Goal: Task Accomplishment & Management: Manage account settings

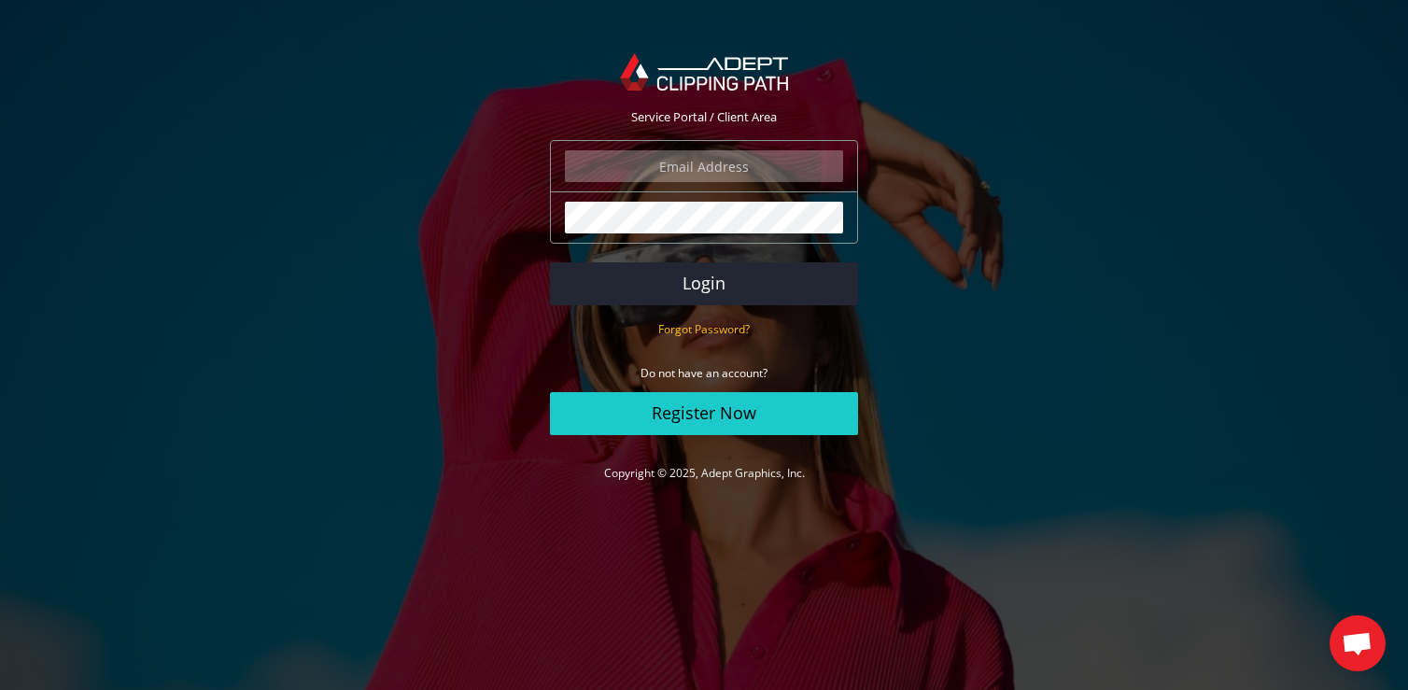
type input "marksommerlund@shoechapter.com"
click at [618, 261] on form "marksommerlund@shoechapter.com The login field is required. The password field …" at bounding box center [704, 287] width 308 height 295
click at [615, 274] on button "Login" at bounding box center [704, 283] width 308 height 43
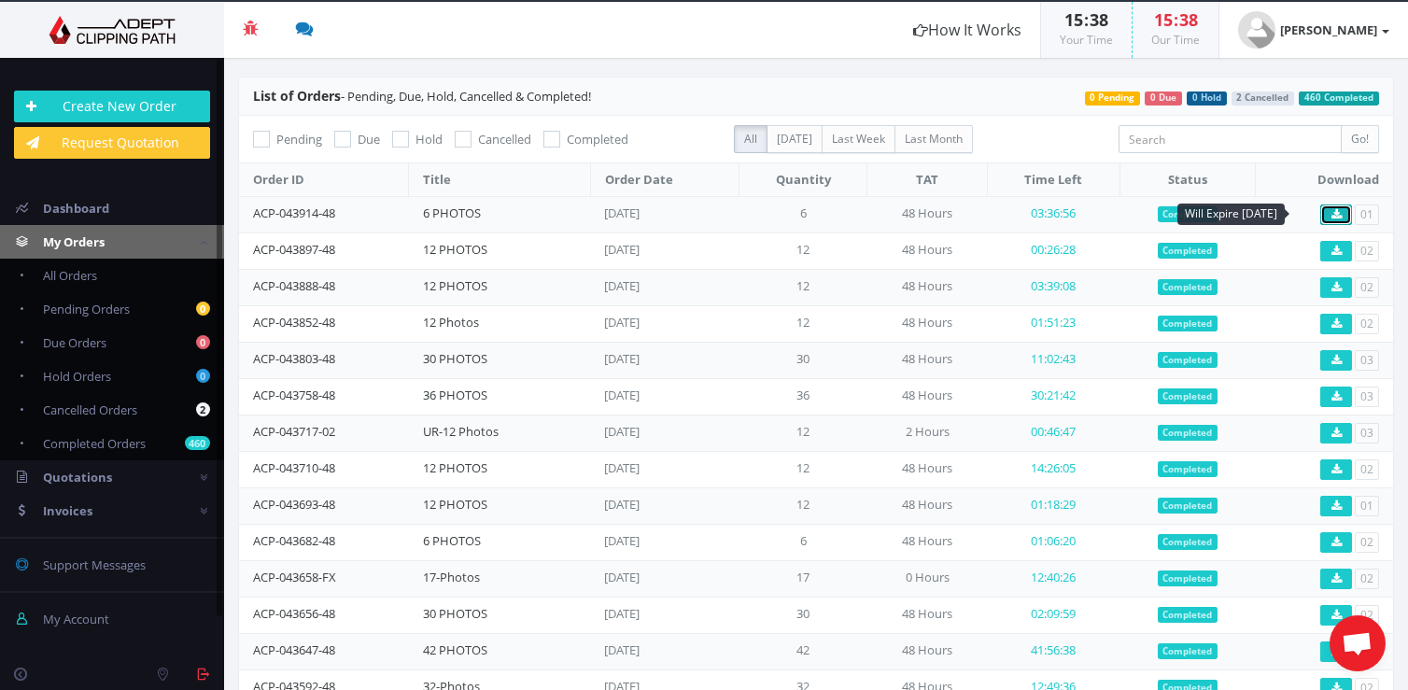
click at [1331, 215] on icon at bounding box center [1336, 214] width 10 height 11
